Goal: Task Accomplishment & Management: Manage account settings

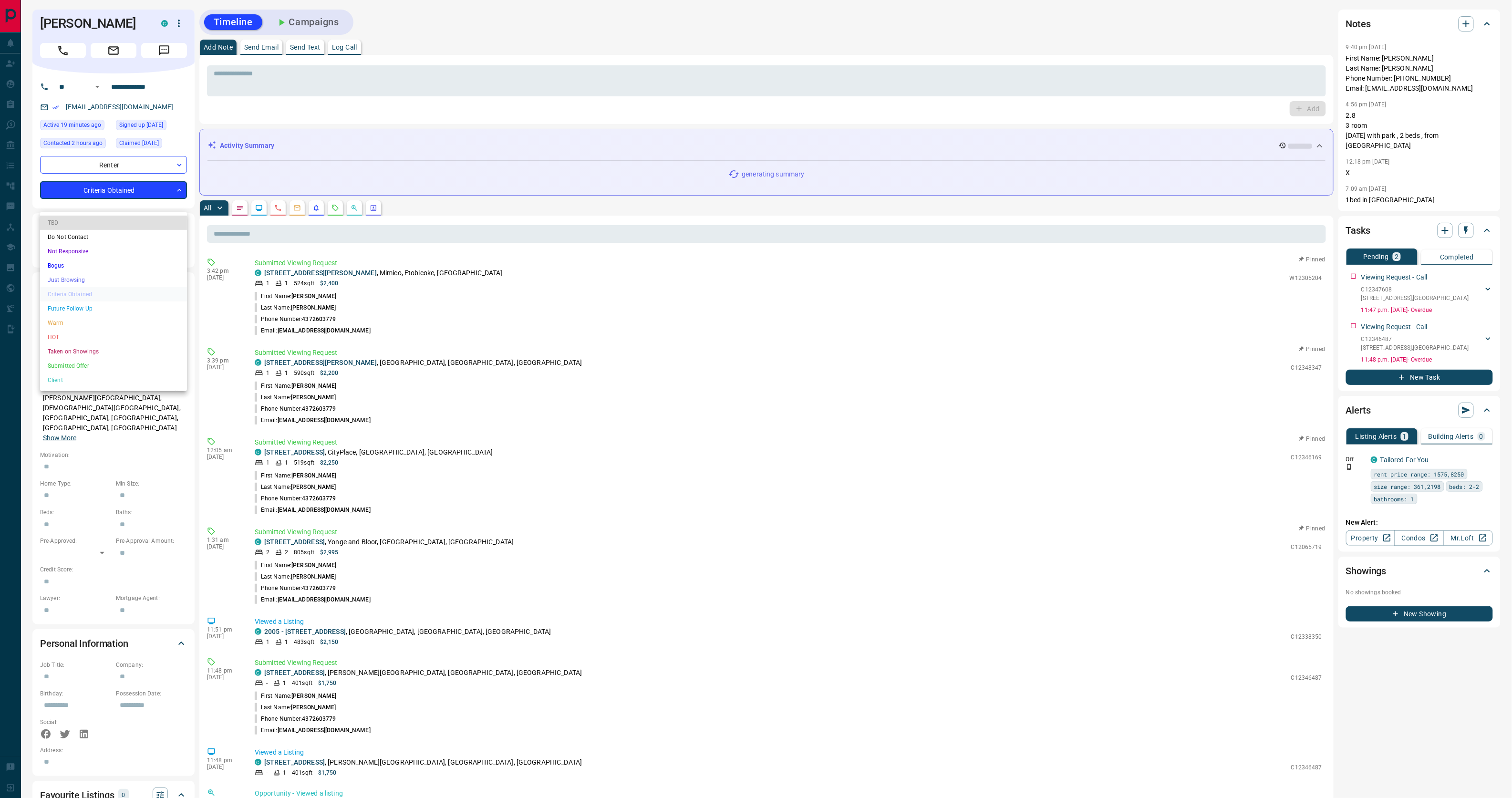
click at [149, 204] on body "**********" at bounding box center [756, 518] width 1512 height 1037
click at [66, 339] on li "HOT" at bounding box center [113, 337] width 147 height 14
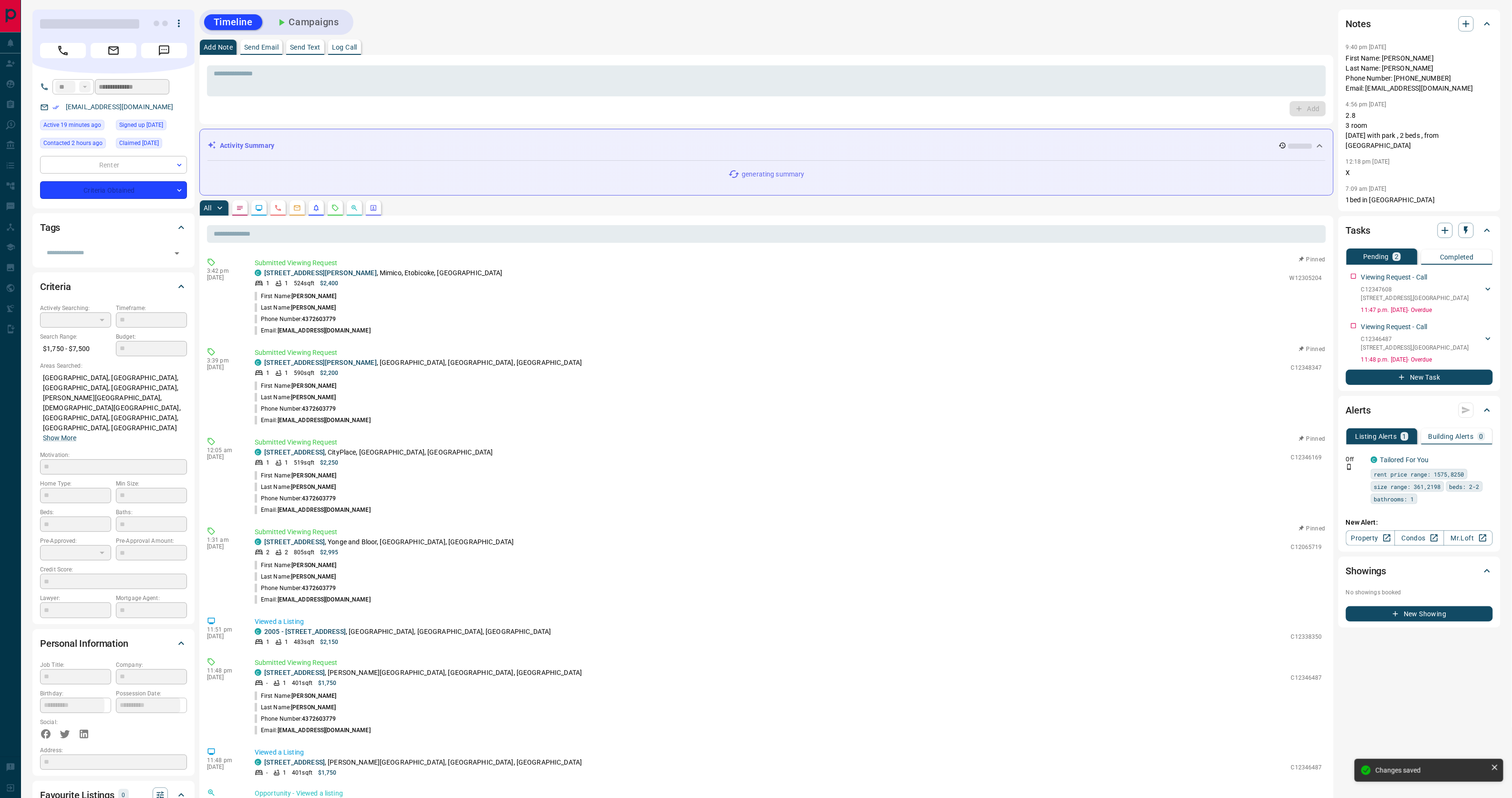
type input "*"
click at [353, 50] on p "Log Call" at bounding box center [345, 47] width 25 height 6
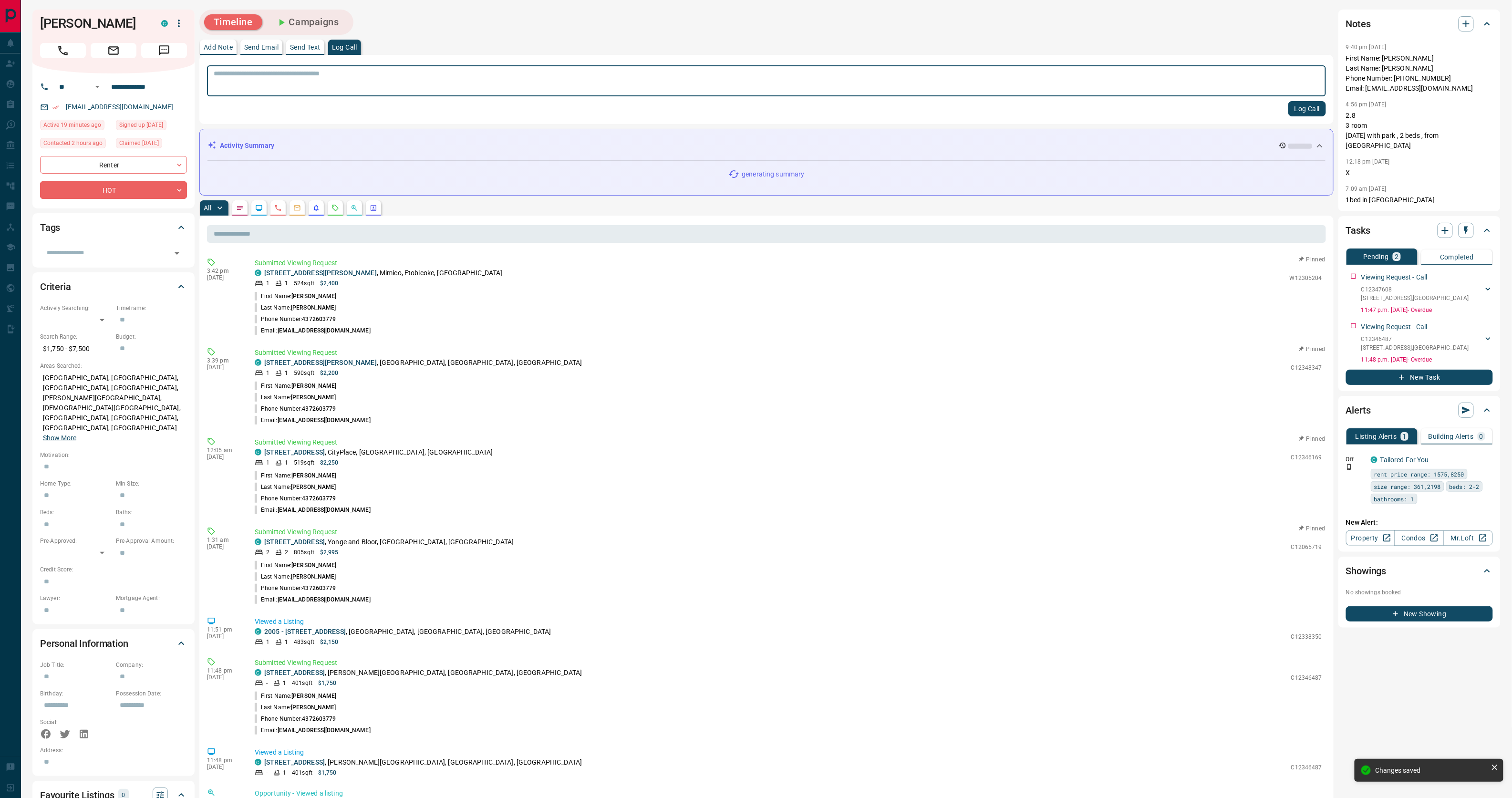
click at [1300, 107] on button "Log Call" at bounding box center [1307, 109] width 38 height 15
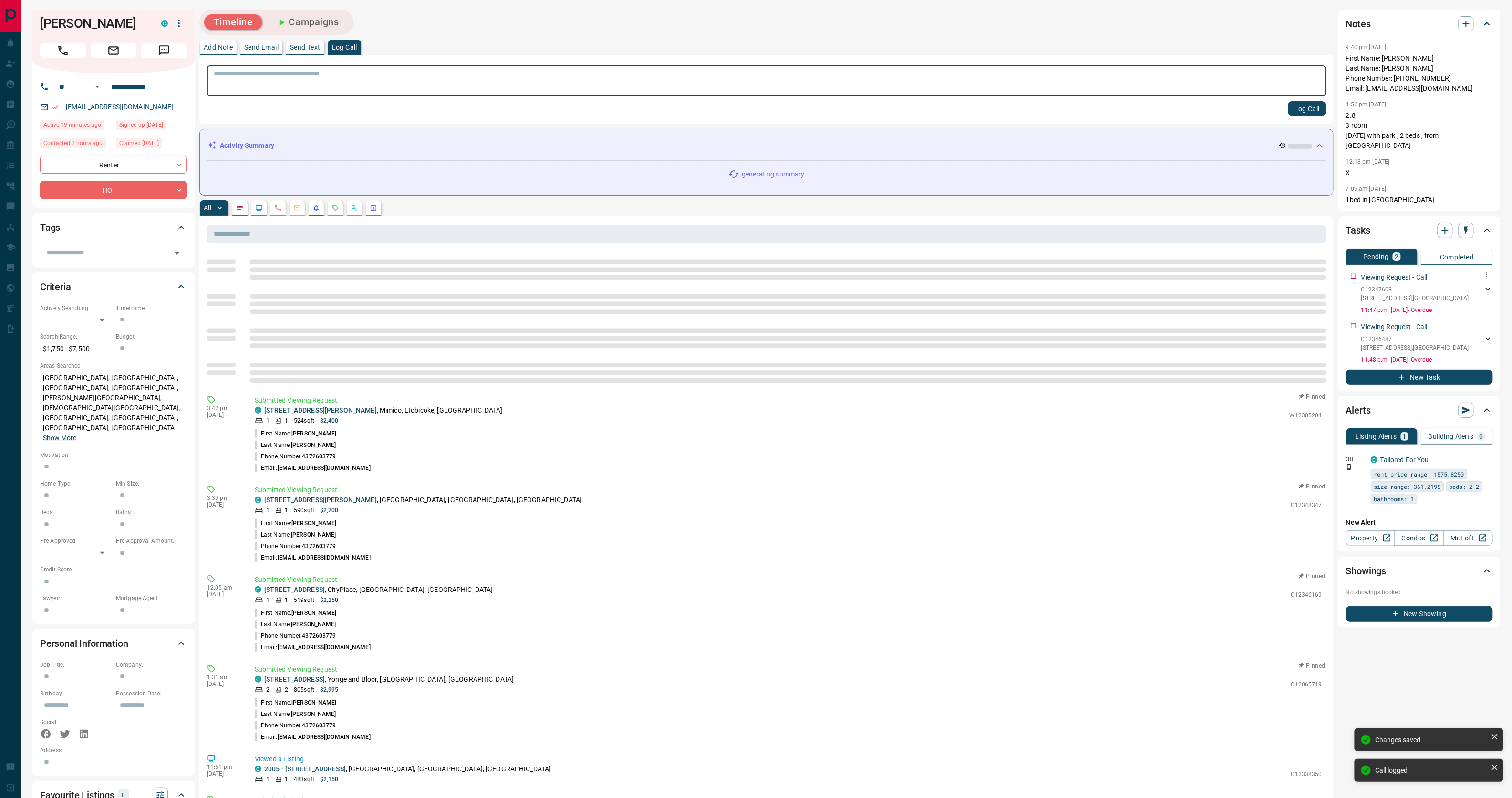
click at [1486, 288] on icon at bounding box center [1488, 289] width 5 height 3
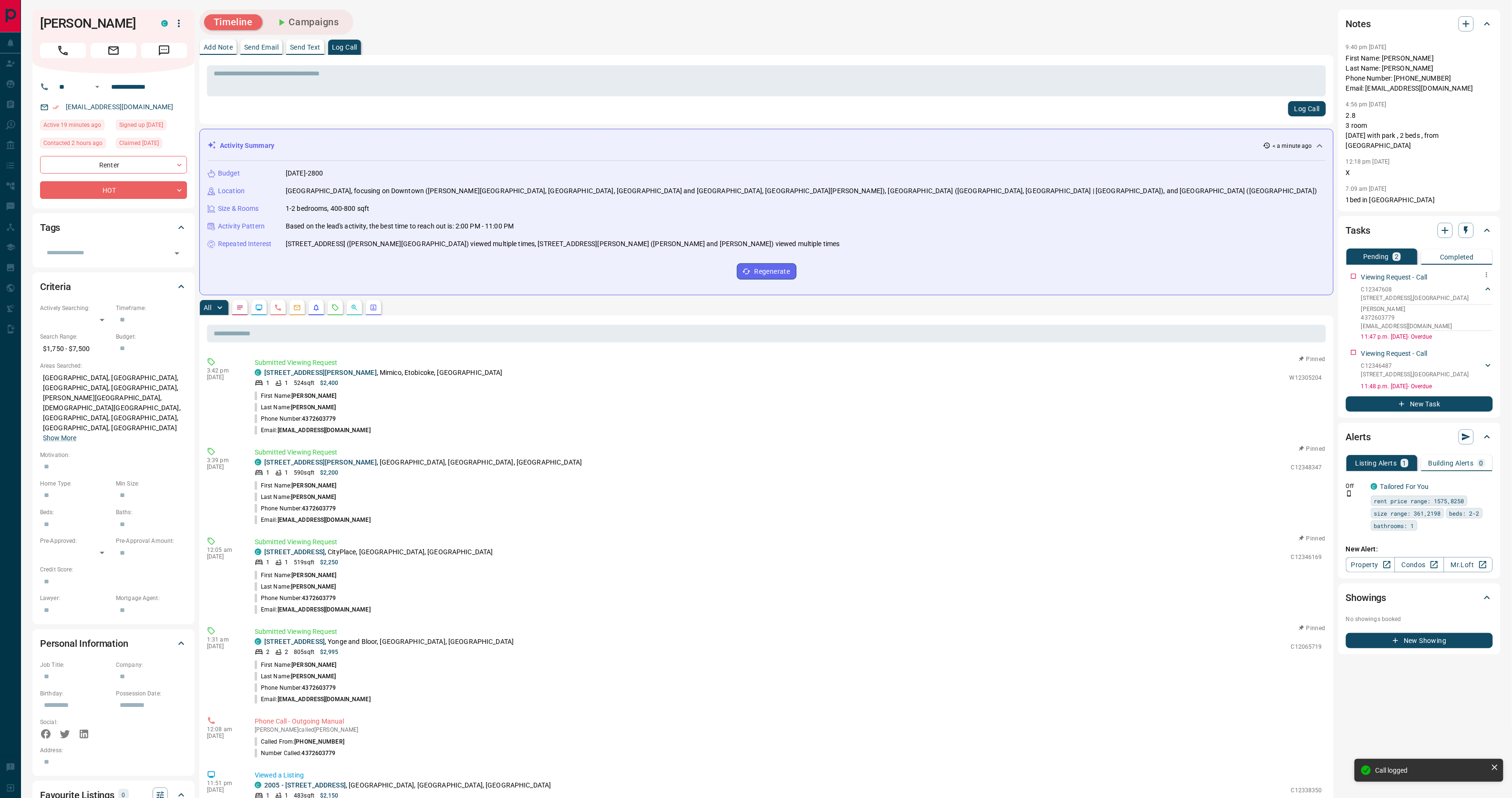
click at [1428, 322] on p "[EMAIL_ADDRESS][DOMAIN_NAME]" at bounding box center [1427, 326] width 131 height 9
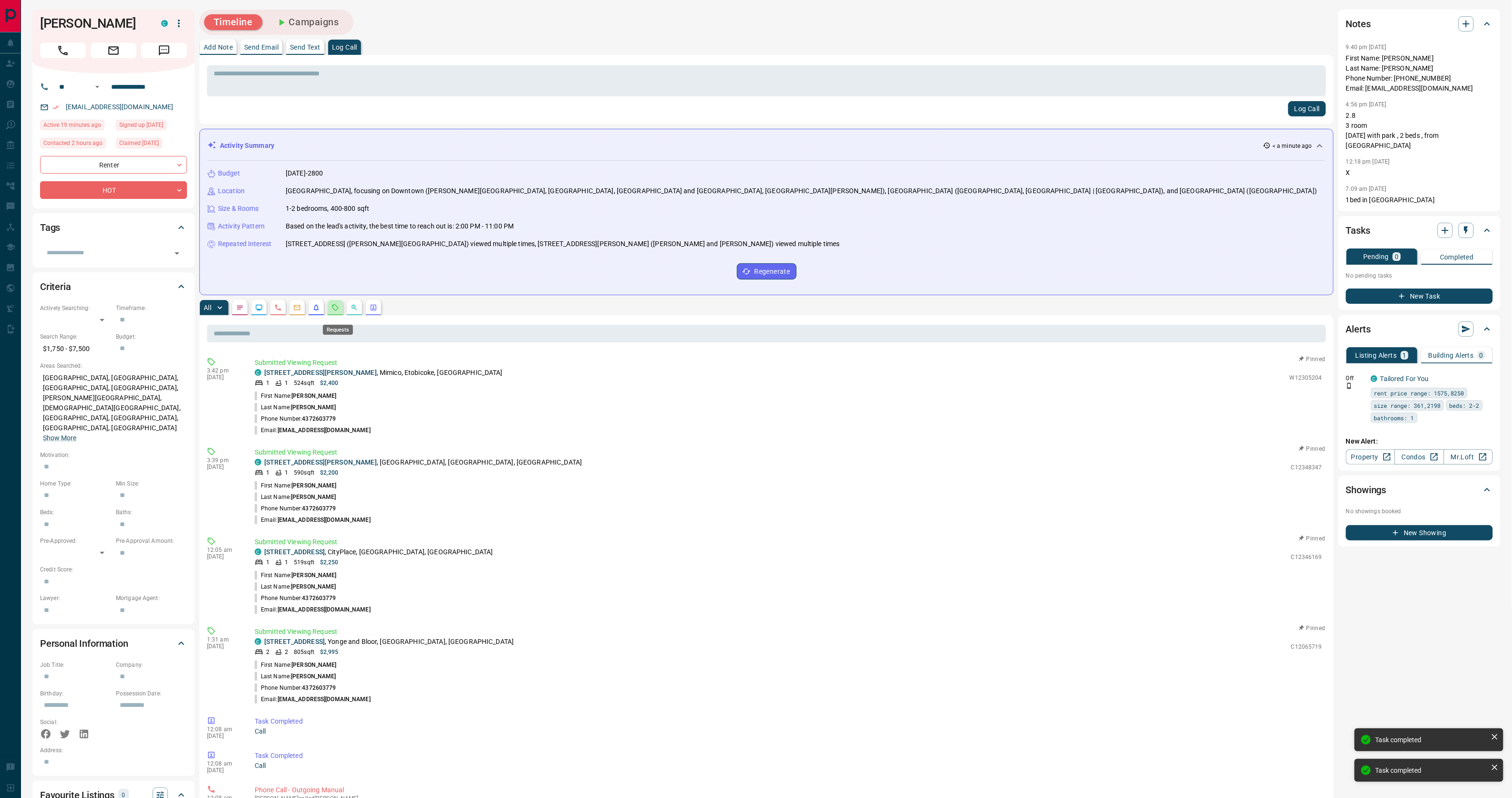
drag, startPoint x: 336, startPoint y: 313, endPoint x: 340, endPoint y: 323, distance: 10.8
click at [337, 312] on icon "Requests" at bounding box center [335, 307] width 8 height 8
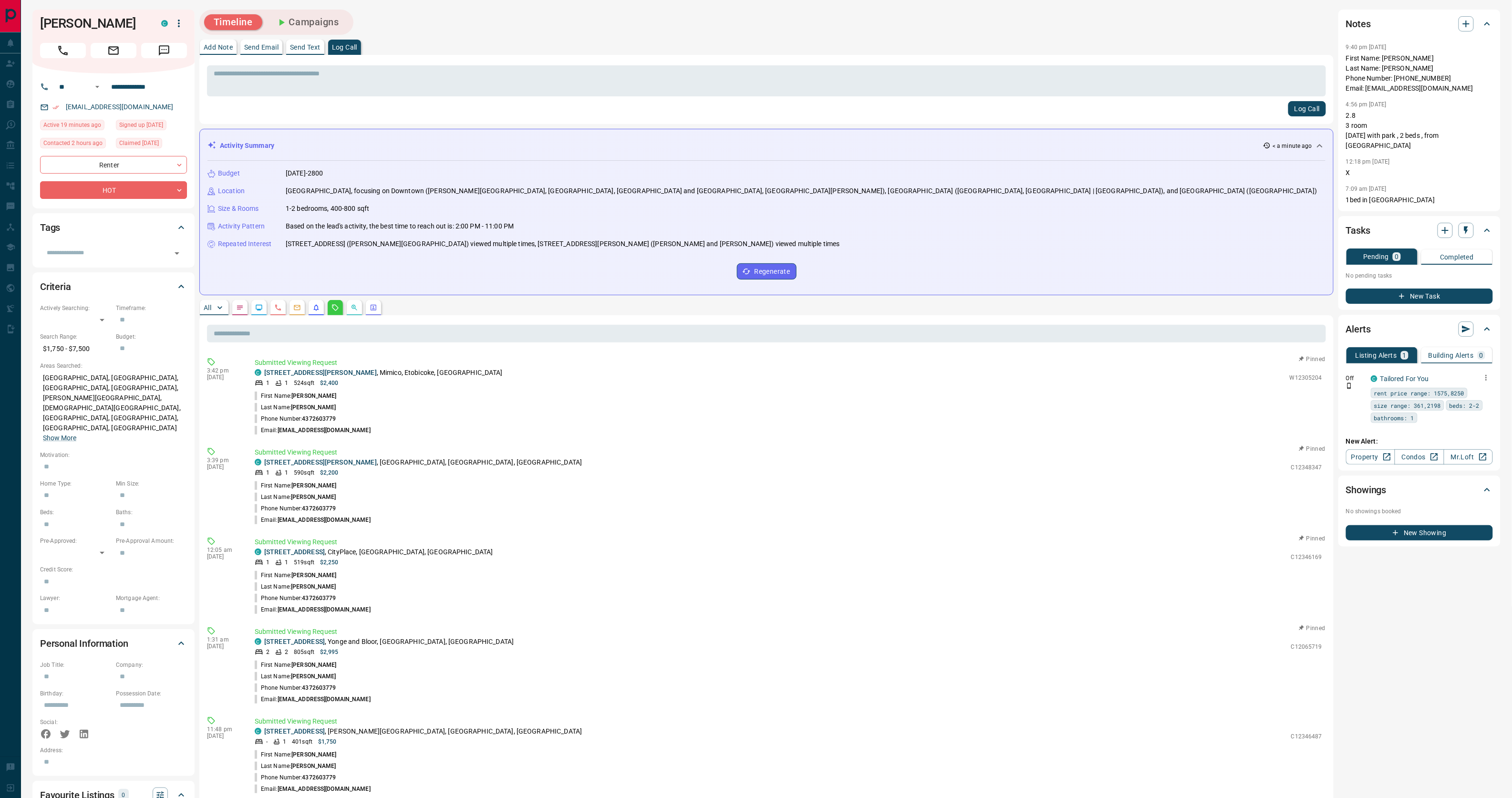
click at [1487, 373] on icon "button" at bounding box center [1486, 377] width 9 height 9
click at [1484, 418] on li "Delete" at bounding box center [1472, 421] width 42 height 15
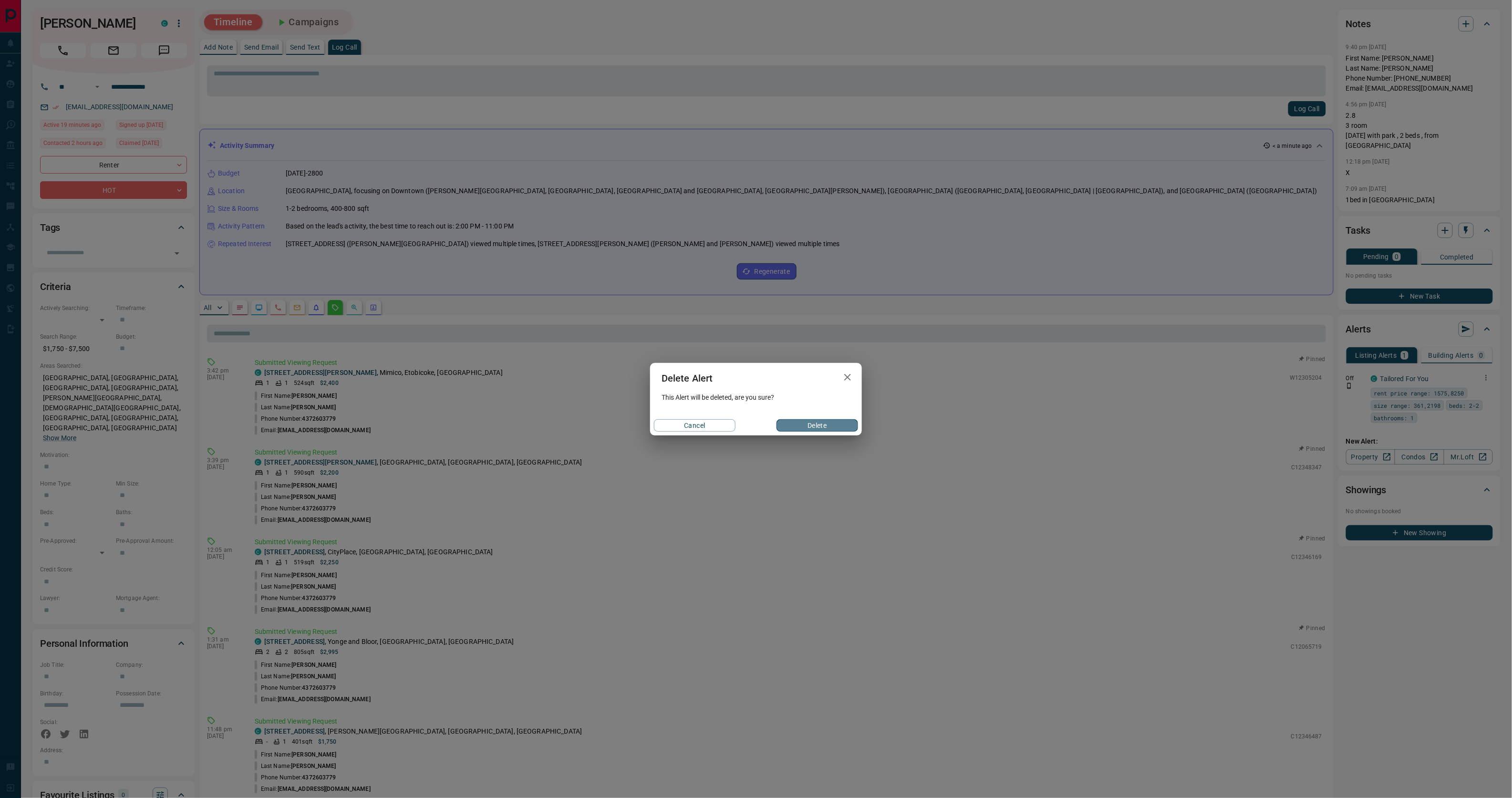
drag, startPoint x: 809, startPoint y: 424, endPoint x: 544, endPoint y: 350, distance: 275.1
click at [810, 426] on button "Delete" at bounding box center [817, 425] width 82 height 12
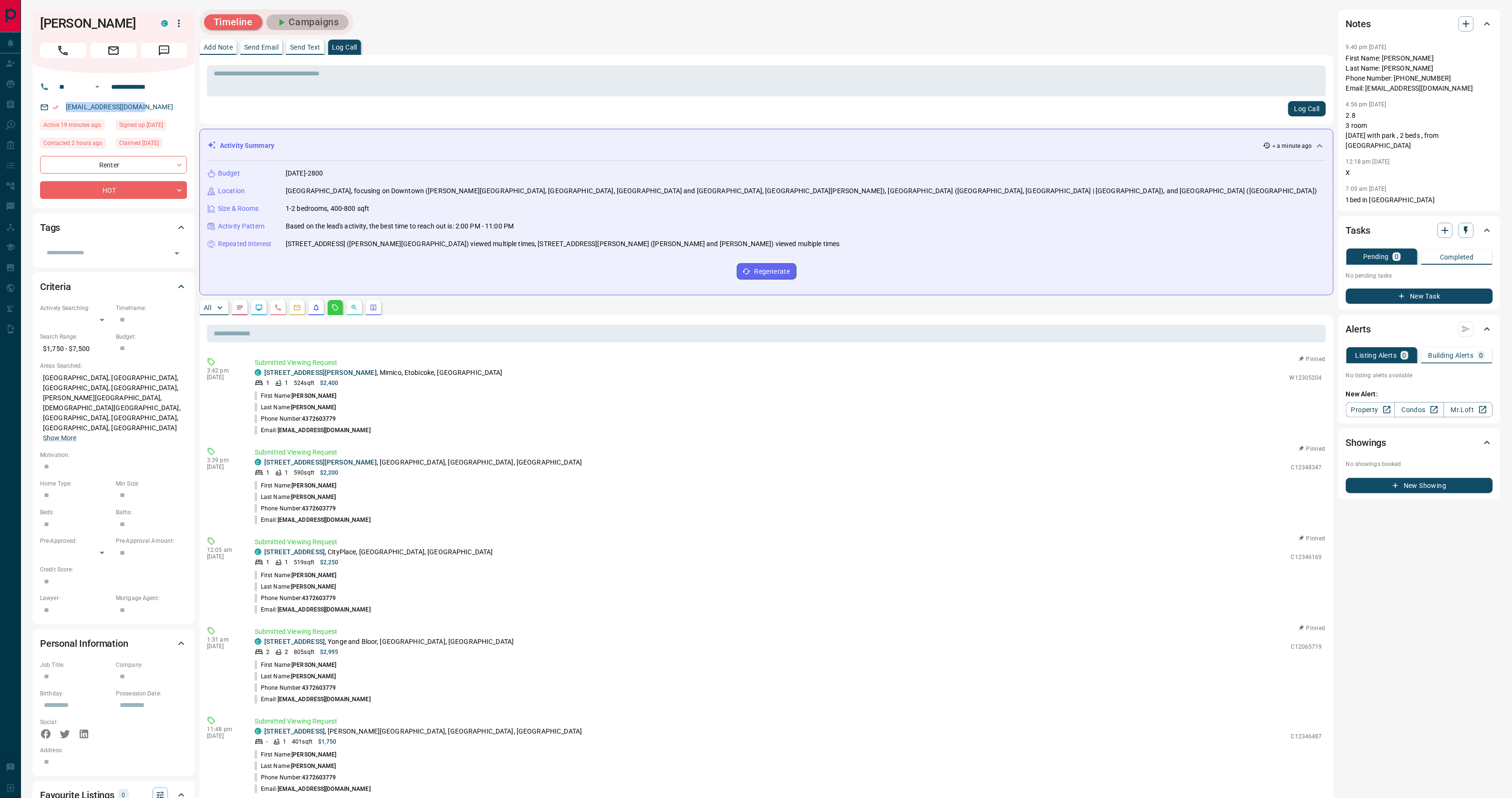
click at [316, 19] on button "Campaigns" at bounding box center [307, 22] width 83 height 16
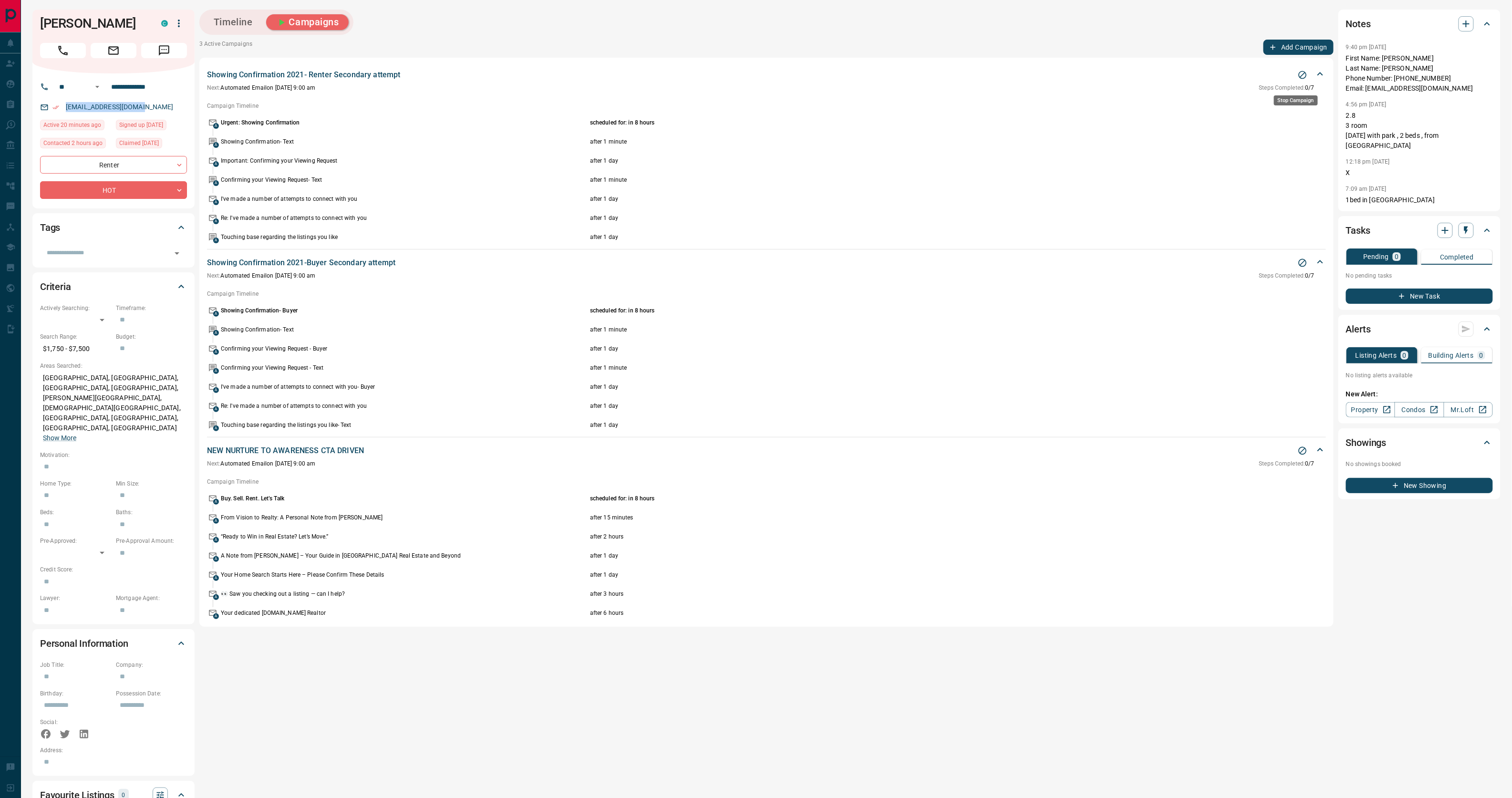
click at [1300, 80] on icon "Stop Campaign" at bounding box center [1302, 75] width 9 height 9
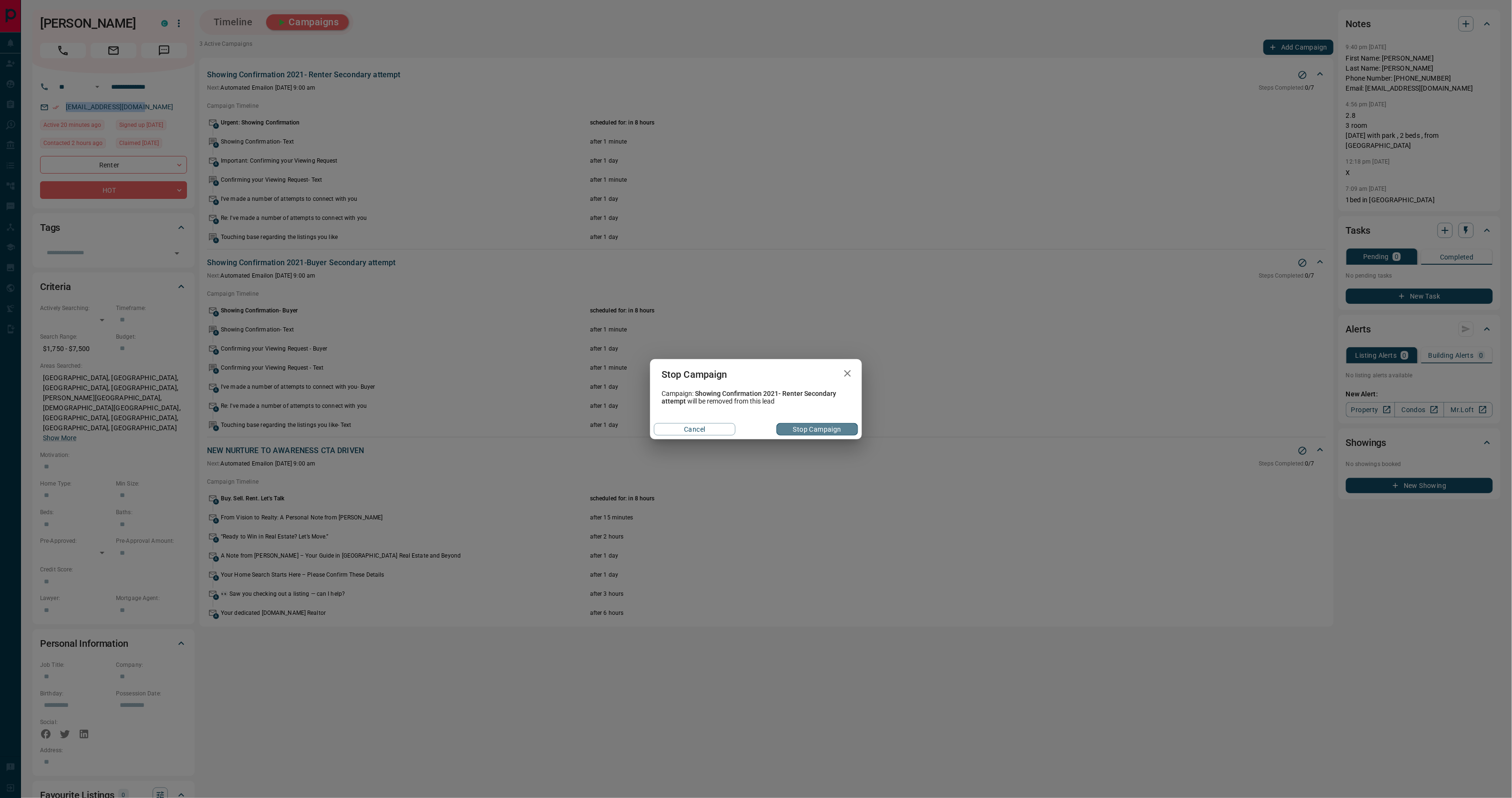
drag, startPoint x: 822, startPoint y: 425, endPoint x: 816, endPoint y: 429, distance: 7.2
click at [822, 427] on button "Stop Campaign" at bounding box center [817, 429] width 82 height 12
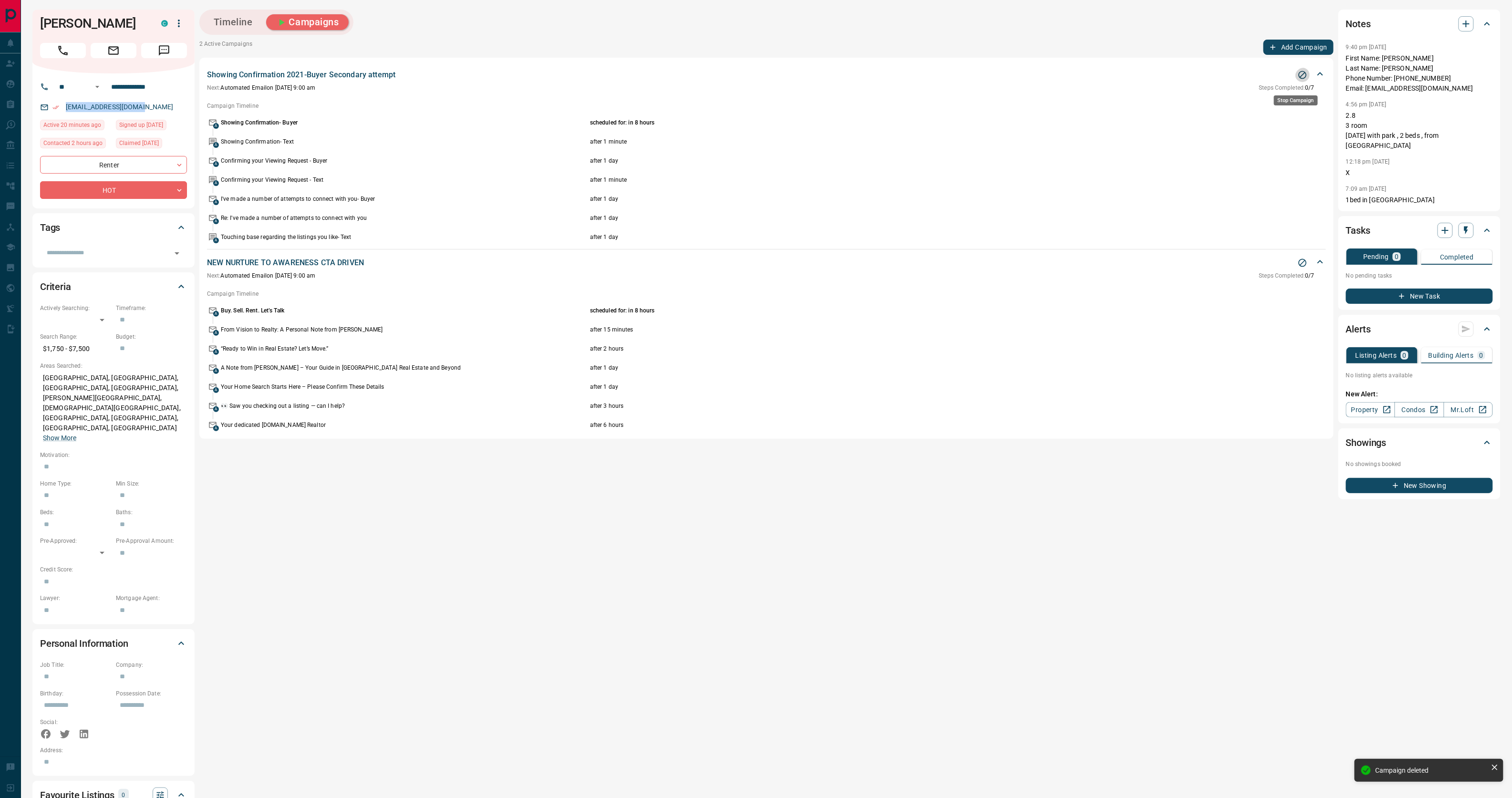
click at [1298, 78] on icon "Stop Campaign" at bounding box center [1302, 75] width 9 height 9
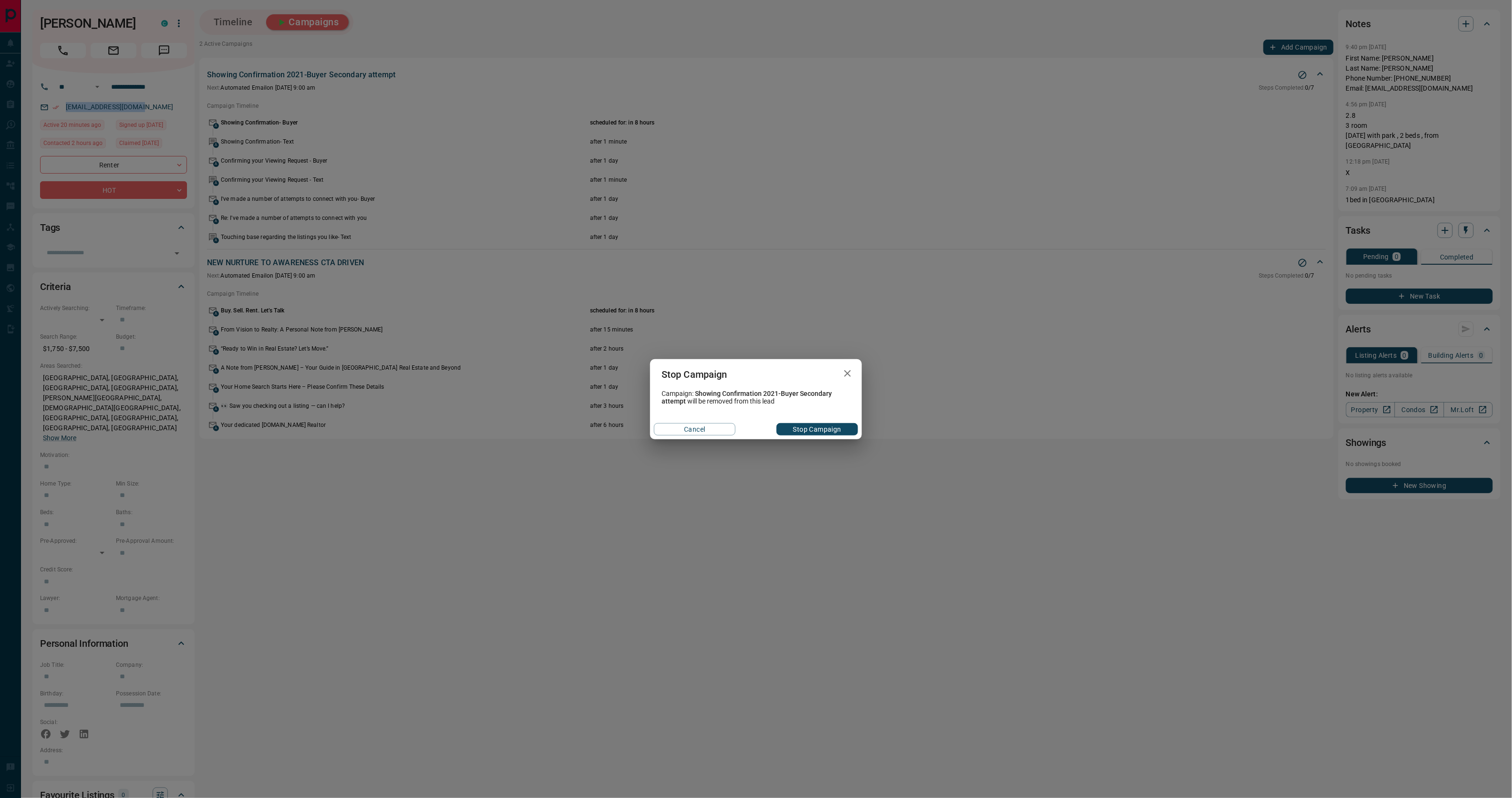
click at [808, 426] on button "Stop Campaign" at bounding box center [817, 429] width 82 height 12
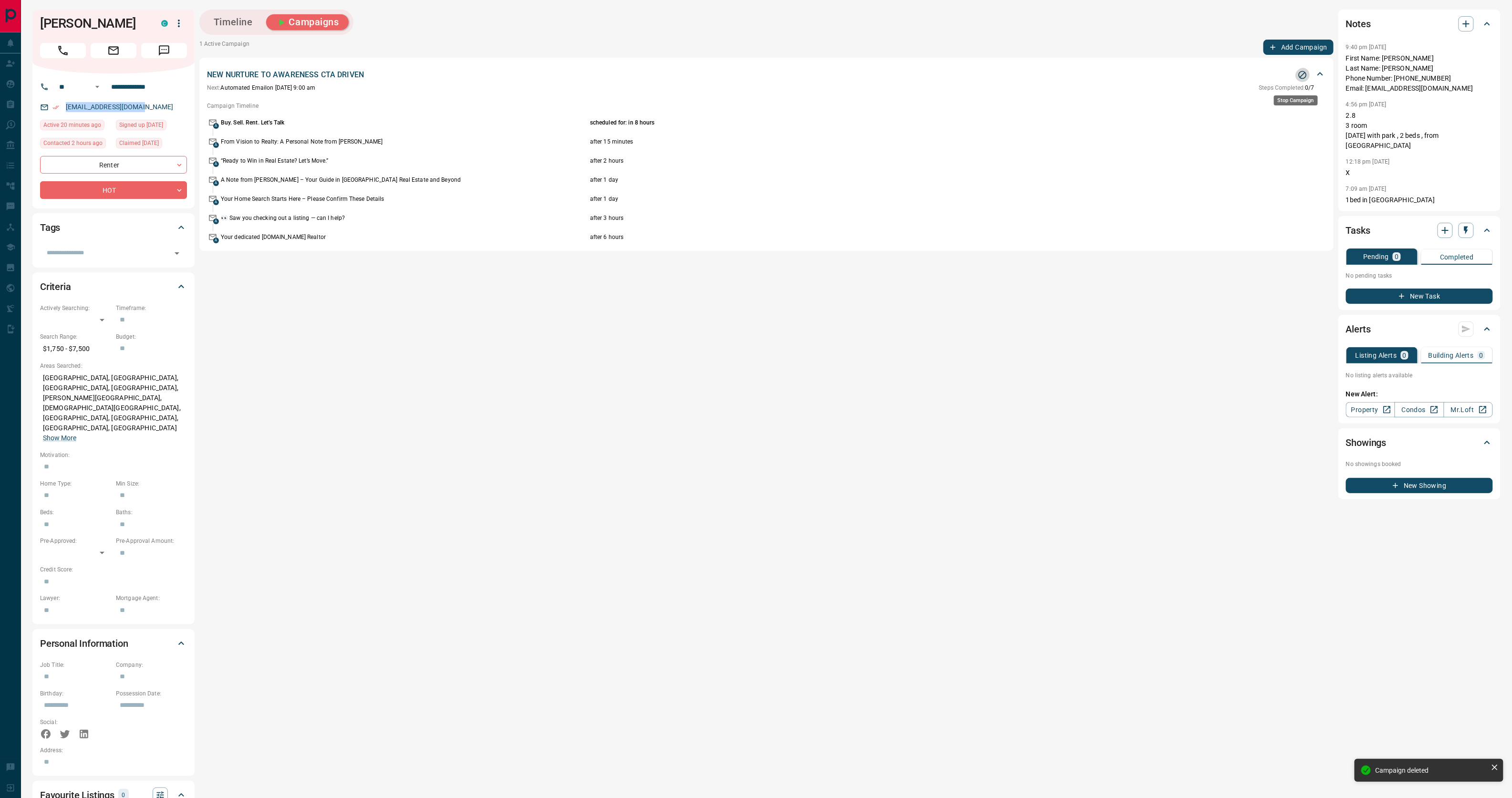
click at [1300, 80] on icon "Stop Campaign" at bounding box center [1302, 75] width 9 height 9
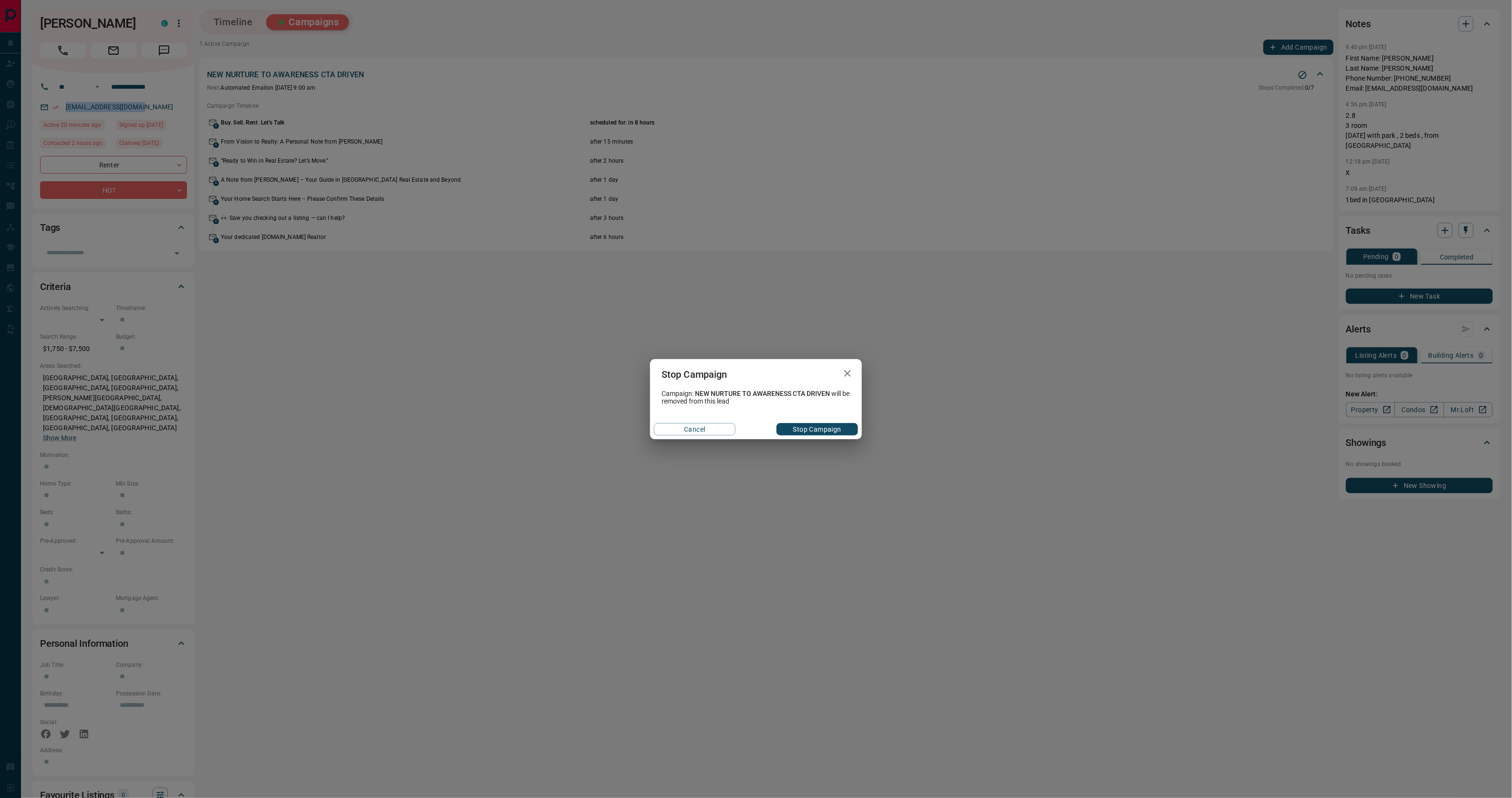
click at [793, 430] on button "Stop Campaign" at bounding box center [817, 429] width 82 height 12
